Goal: Check status: Check status

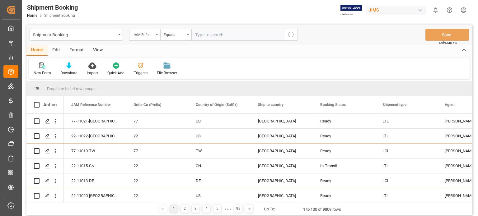
click at [210, 37] on input "text" at bounding box center [238, 35] width 93 height 12
type input "77-10918-US"
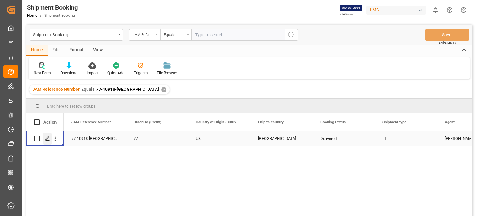
click at [49, 139] on icon "Press SPACE to select this row." at bounding box center [47, 138] width 5 height 5
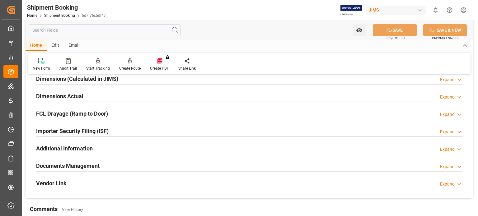
scroll to position [156, 0]
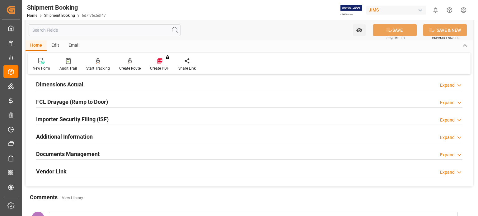
click at [72, 155] on h2 "Documents Management" at bounding box center [68, 154] width 64 height 8
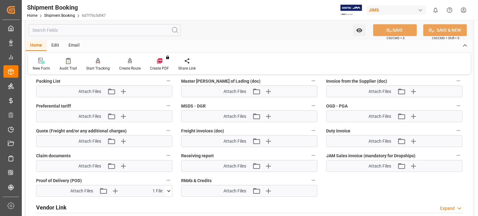
scroll to position [415, 0]
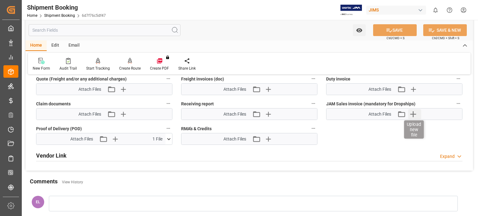
click at [413, 111] on icon "button" at bounding box center [414, 114] width 10 height 10
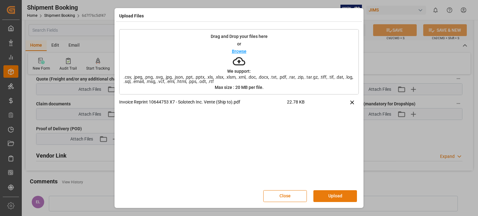
click at [328, 197] on button "Upload" at bounding box center [336, 197] width 44 height 12
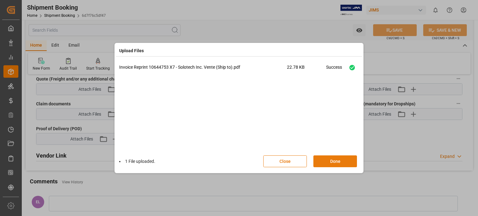
click at [336, 160] on button "Done" at bounding box center [336, 162] width 44 height 12
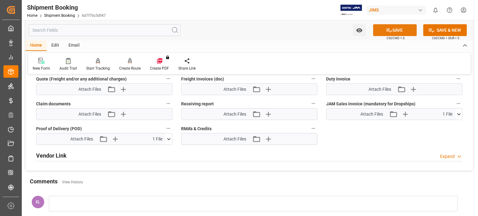
click at [397, 31] on button "SAVE" at bounding box center [395, 30] width 44 height 12
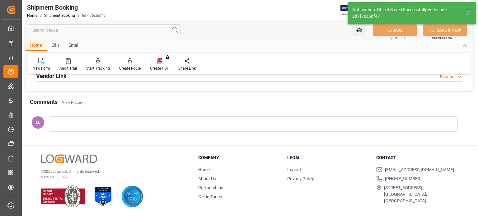
scroll to position [173, 0]
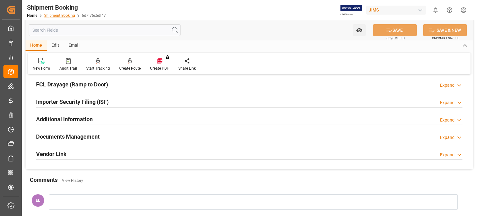
click at [64, 16] on link "Shipment Booking" at bounding box center [59, 15] width 31 height 4
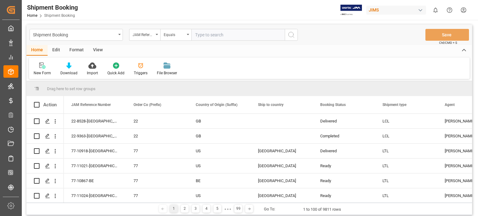
click at [207, 35] on input "text" at bounding box center [238, 35] width 93 height 12
type input "77-10850-US"
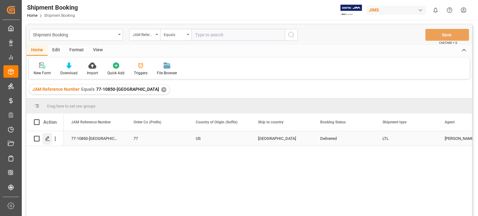
click at [48, 140] on icon "Press SPACE to select this row." at bounding box center [47, 138] width 5 height 5
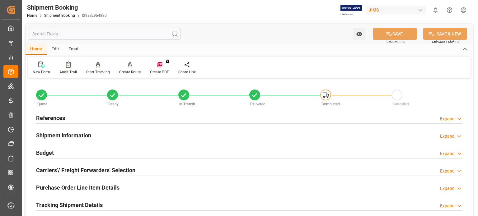
scroll to position [52, 0]
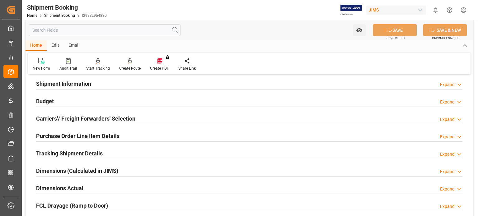
click at [67, 152] on h2 "Tracking Shipment Details" at bounding box center [69, 153] width 67 height 8
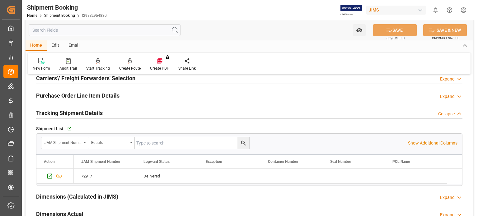
scroll to position [104, 0]
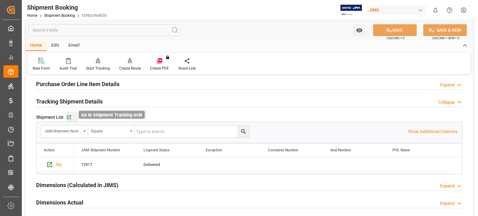
click at [68, 118] on icon "button" at bounding box center [68, 117] width 5 height 5
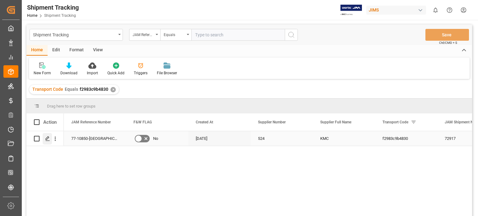
click at [44, 140] on div "Press SPACE to select this row." at bounding box center [47, 139] width 9 height 12
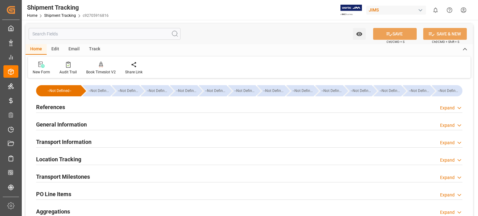
type input "08-09-2025 00:00"
type input "10-09-2025 00:00"
type input "08-09-2025"
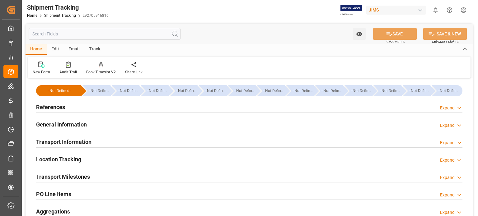
type input "09-09-2025"
type input "10-09-2025"
click at [79, 177] on h2 "Transport Milestones" at bounding box center [63, 177] width 54 height 8
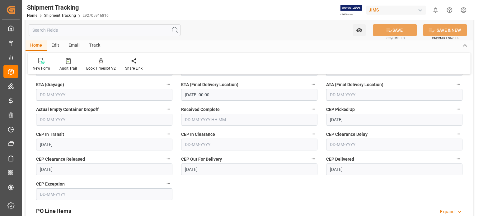
scroll to position [156, 0]
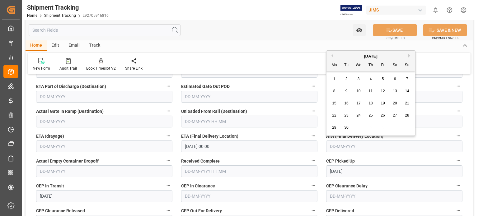
click at [342, 147] on input "text" at bounding box center [394, 147] width 136 height 12
click at [360, 92] on span "10" at bounding box center [359, 91] width 4 height 4
type input "10-09-2025"
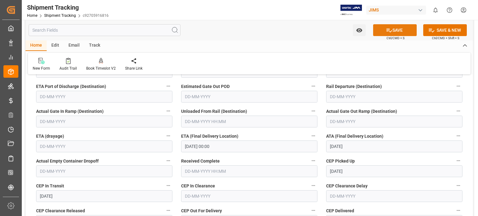
click at [388, 30] on icon at bounding box center [390, 31] width 6 height 4
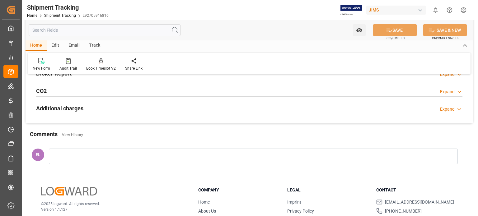
scroll to position [52, 0]
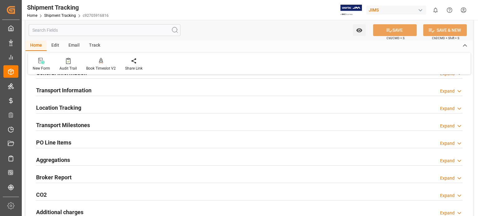
click at [59, 128] on h2 "Transport Milestones" at bounding box center [63, 125] width 54 height 8
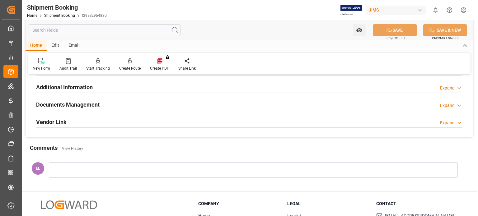
scroll to position [207, 0]
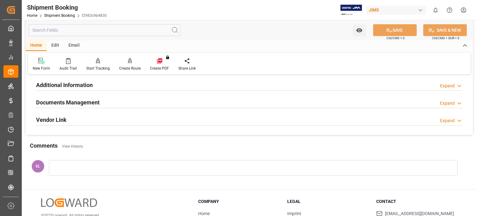
click at [64, 102] on h2 "Documents Management" at bounding box center [68, 102] width 64 height 8
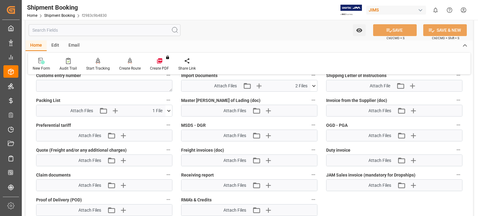
scroll to position [363, 0]
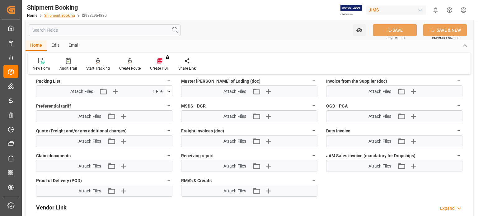
click at [65, 16] on link "Shipment Booking" at bounding box center [59, 15] width 31 height 4
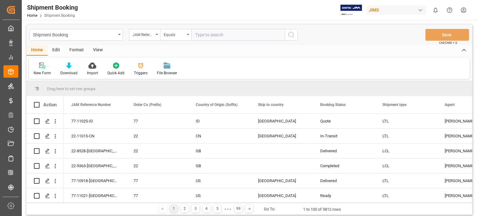
click at [208, 38] on input "text" at bounding box center [238, 35] width 93 height 12
type input "77-10688-[GEOGRAPHIC_DATA]"
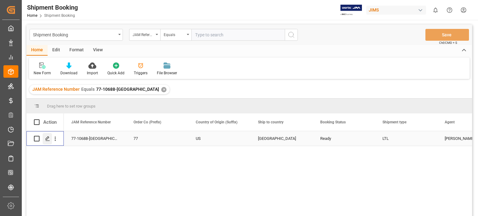
click at [47, 140] on icon "Press SPACE to select this row." at bounding box center [47, 138] width 5 height 5
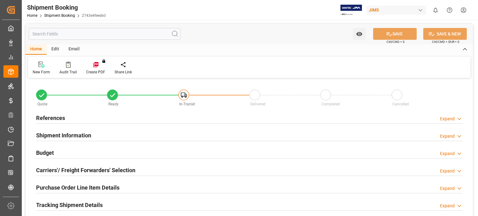
type input "0"
type input "[DATE]"
click at [49, 117] on h2 "References" at bounding box center [50, 118] width 29 height 8
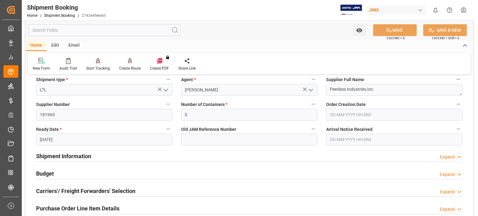
scroll to position [156, 0]
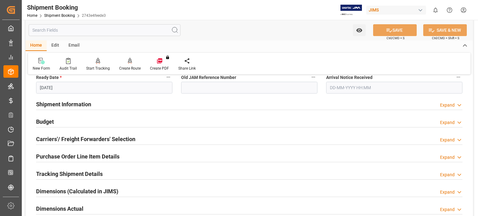
click at [45, 121] on h2 "Budget" at bounding box center [45, 122] width 18 height 8
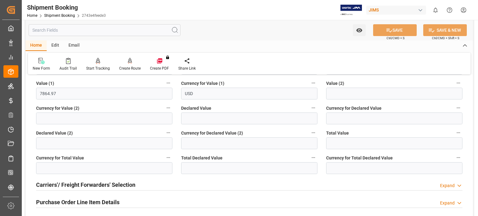
scroll to position [311, 0]
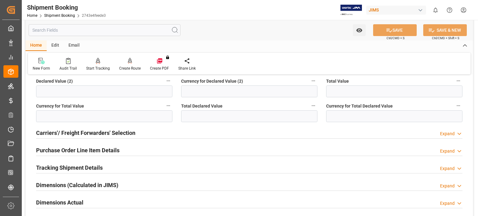
click at [80, 132] on h2 "Carriers'/ Freight Forwarders' Selection" at bounding box center [85, 133] width 99 height 8
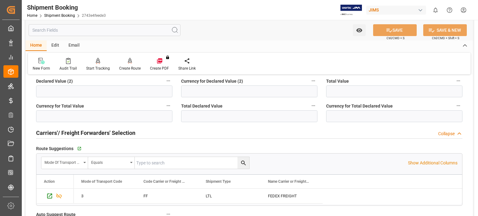
click at [80, 132] on h2 "Carriers'/ Freight Forwarders' Selection" at bounding box center [85, 133] width 99 height 8
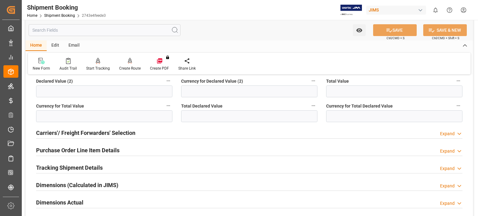
click at [77, 149] on h2 "Purchase Order Line Item Details" at bounding box center [77, 150] width 83 height 8
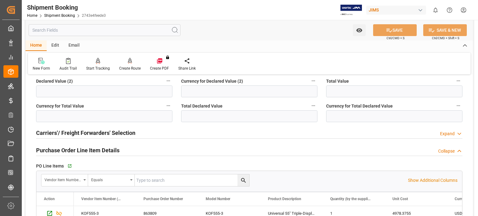
scroll to position [363, 0]
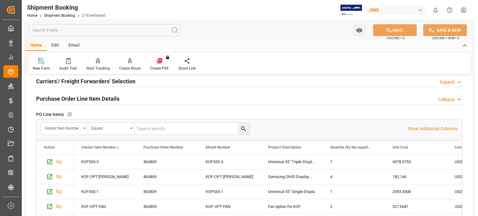
click at [58, 100] on h2 "Purchase Order Line Item Details" at bounding box center [77, 99] width 83 height 8
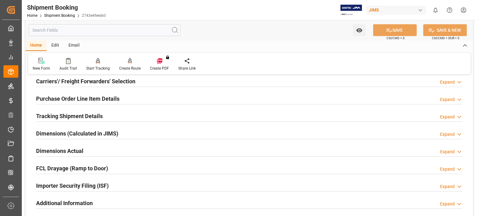
click at [52, 119] on h2 "Tracking Shipment Details" at bounding box center [69, 116] width 67 height 8
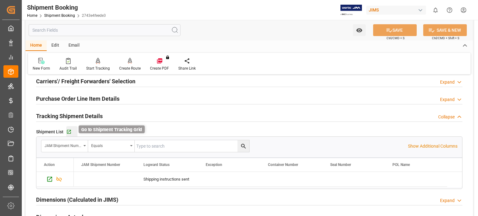
click at [68, 132] on icon "button" at bounding box center [69, 132] width 4 height 4
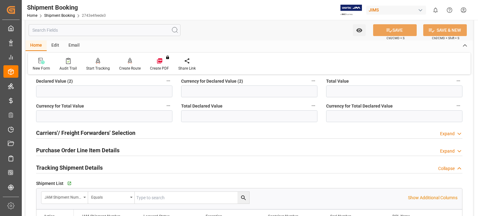
scroll to position [104, 0]
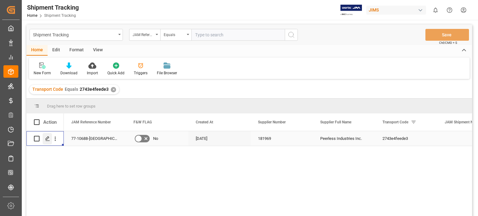
click at [47, 139] on icon "Press SPACE to select this row." at bounding box center [47, 138] width 5 height 5
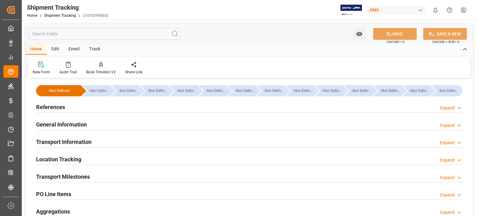
click at [50, 124] on h2 "General Information" at bounding box center [61, 125] width 51 height 8
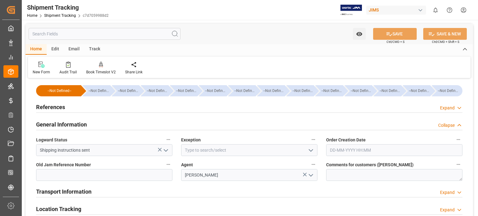
click at [50, 124] on h2 "General Information" at bounding box center [61, 125] width 51 height 8
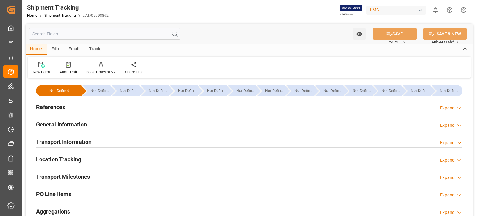
click at [52, 140] on h2 "Transport Information" at bounding box center [63, 142] width 55 height 8
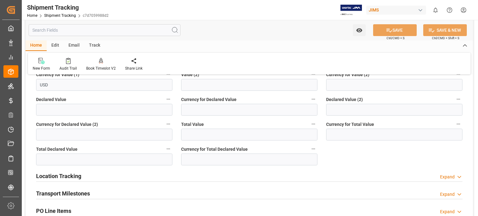
scroll to position [259, 0]
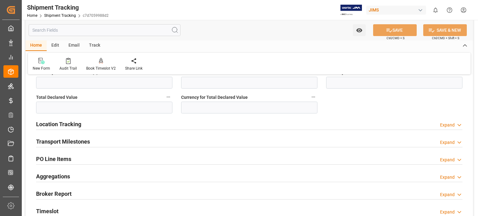
click at [59, 140] on h2 "Transport Milestones" at bounding box center [63, 142] width 54 height 8
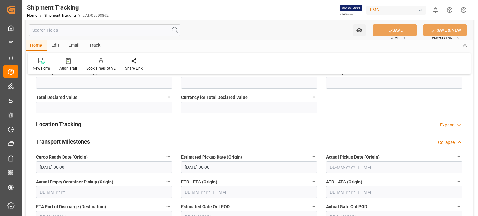
click at [333, 168] on input "text" at bounding box center [394, 168] width 136 height 12
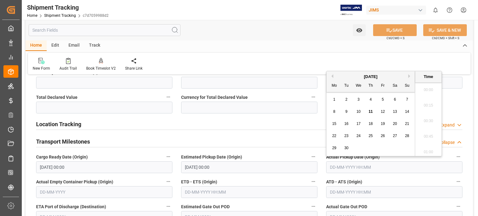
scroll to position [640, 0]
click at [347, 112] on span "9" at bounding box center [347, 112] width 2 height 4
type input "[DATE] 00:00"
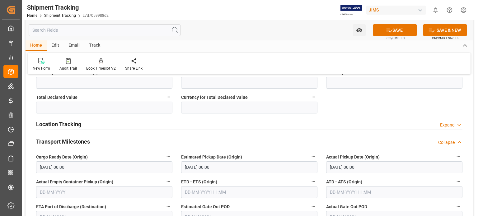
click at [277, 127] on div "Location Tracking Expand" at bounding box center [249, 124] width 427 height 12
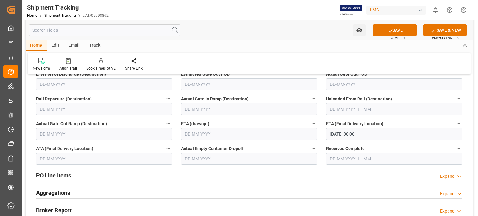
scroll to position [363, 0]
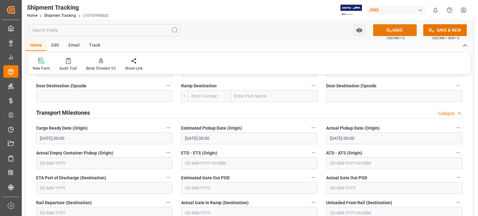
click at [401, 28] on button "SAVE" at bounding box center [395, 30] width 44 height 12
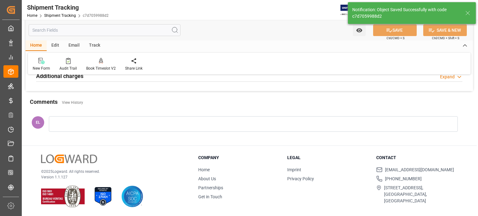
scroll to position [139, 0]
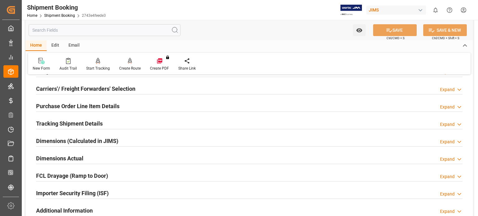
scroll to position [156, 0]
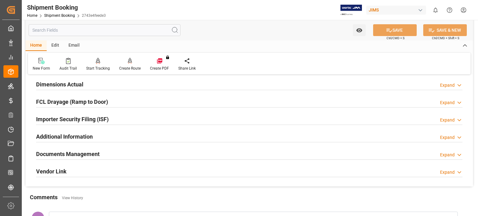
click at [91, 153] on h2 "Documents Management" at bounding box center [68, 154] width 64 height 8
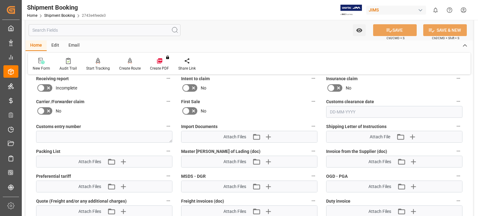
scroll to position [311, 0]
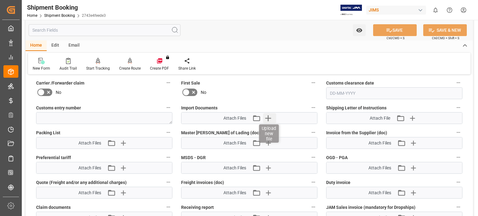
click at [270, 116] on icon "button" at bounding box center [268, 118] width 10 height 10
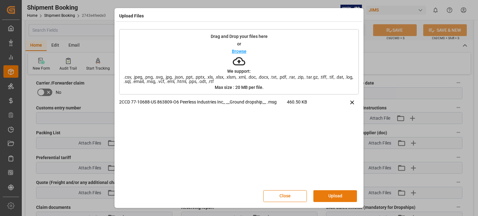
click at [334, 194] on button "Upload" at bounding box center [336, 197] width 44 height 12
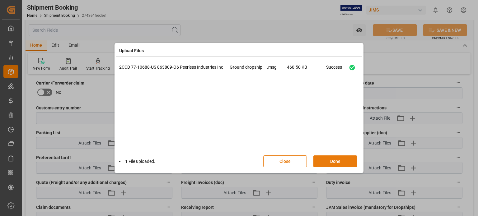
click at [335, 159] on button "Done" at bounding box center [336, 162] width 44 height 12
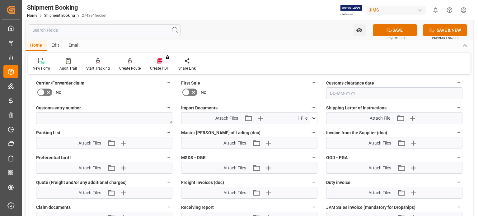
scroll to position [259, 0]
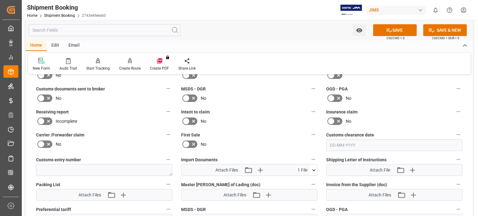
click at [46, 98] on icon at bounding box center [48, 98] width 7 height 7
click at [0, 0] on input "checkbox" at bounding box center [0, 0] width 0 height 0
click at [398, 30] on button "SAVE" at bounding box center [395, 30] width 44 height 12
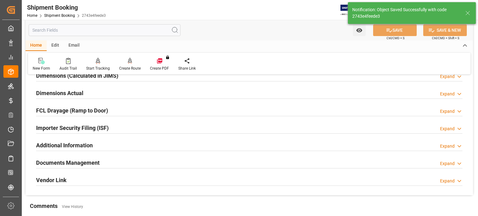
scroll to position [0, 0]
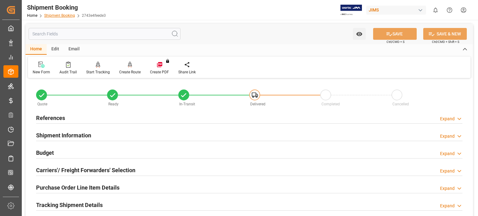
click at [60, 16] on link "Shipment Booking" at bounding box center [59, 15] width 31 height 4
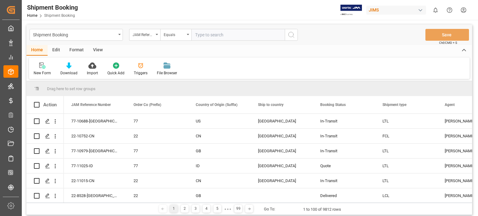
click at [209, 38] on input "text" at bounding box center [238, 35] width 93 height 12
type input "77-10773-[GEOGRAPHIC_DATA]"
